Goal: Navigation & Orientation: Find specific page/section

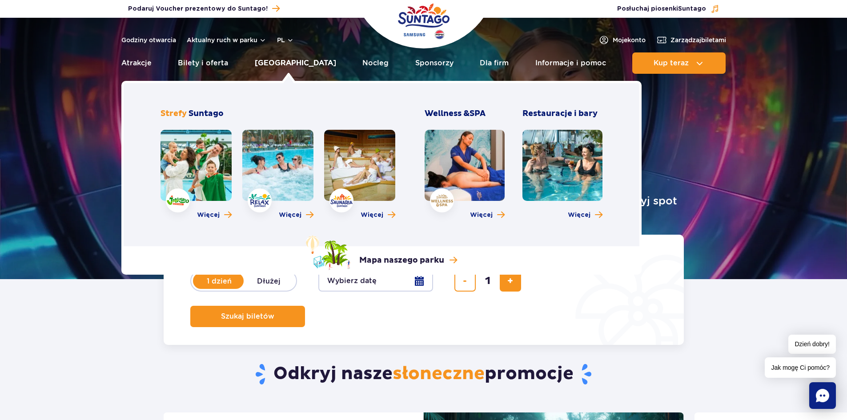
click at [293, 60] on link "[GEOGRAPHIC_DATA]" at bounding box center [295, 62] width 81 height 21
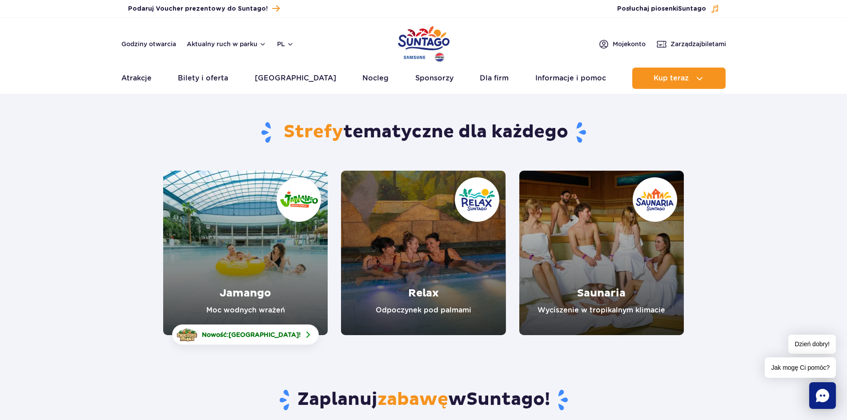
click at [189, 261] on link "Jamango" at bounding box center [245, 253] width 164 height 164
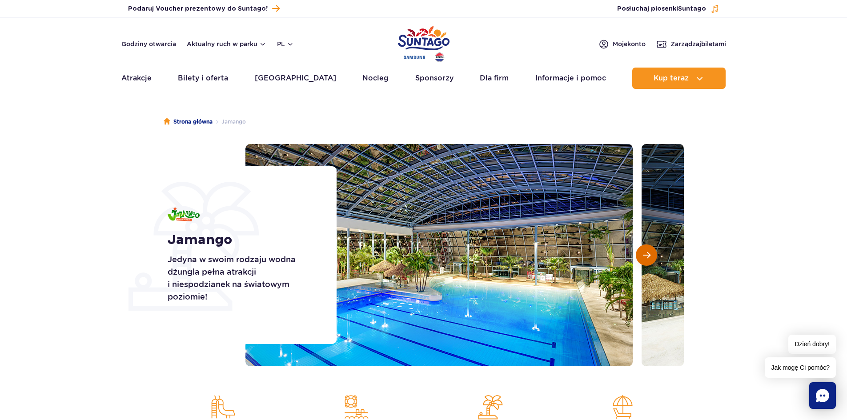
click at [652, 252] on button "Następny slajd" at bounding box center [646, 255] width 21 height 21
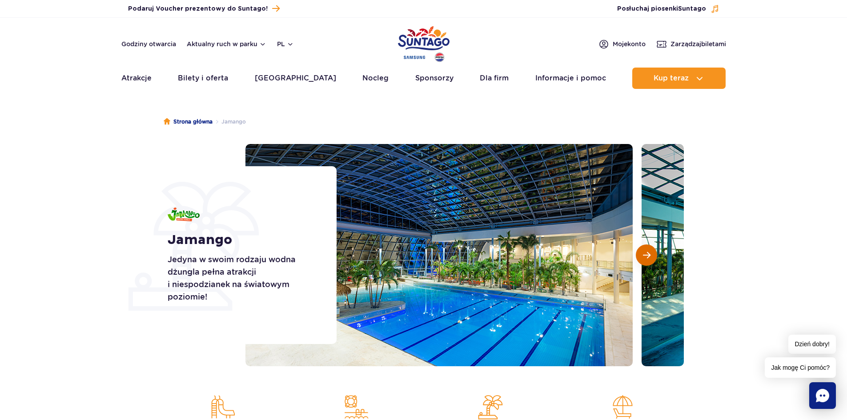
click at [649, 253] on span "Następny slajd" at bounding box center [647, 255] width 8 height 8
